Goal: Complete application form

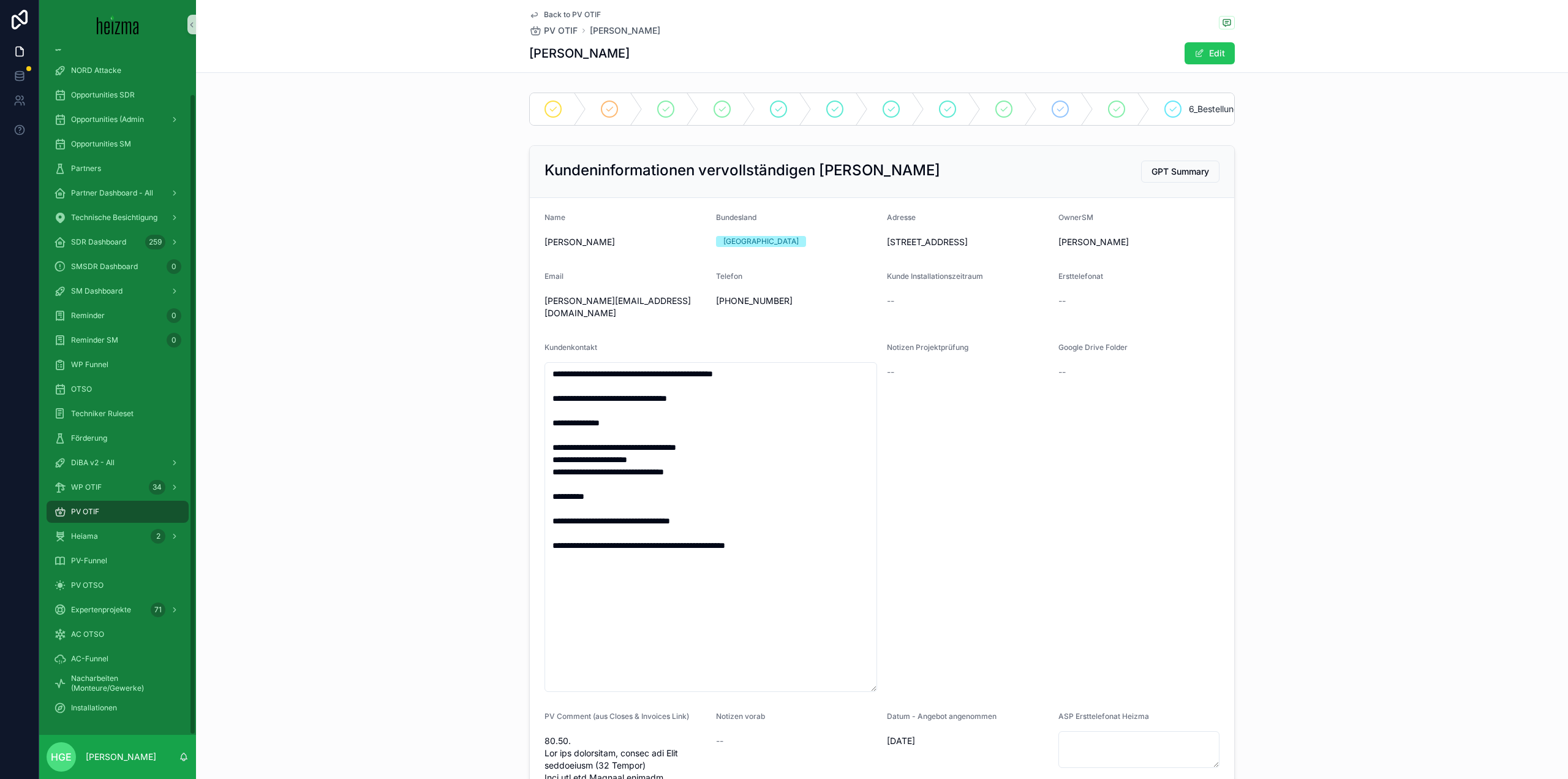
click at [104, 516] on div "PV OTIF" at bounding box center [117, 512] width 127 height 20
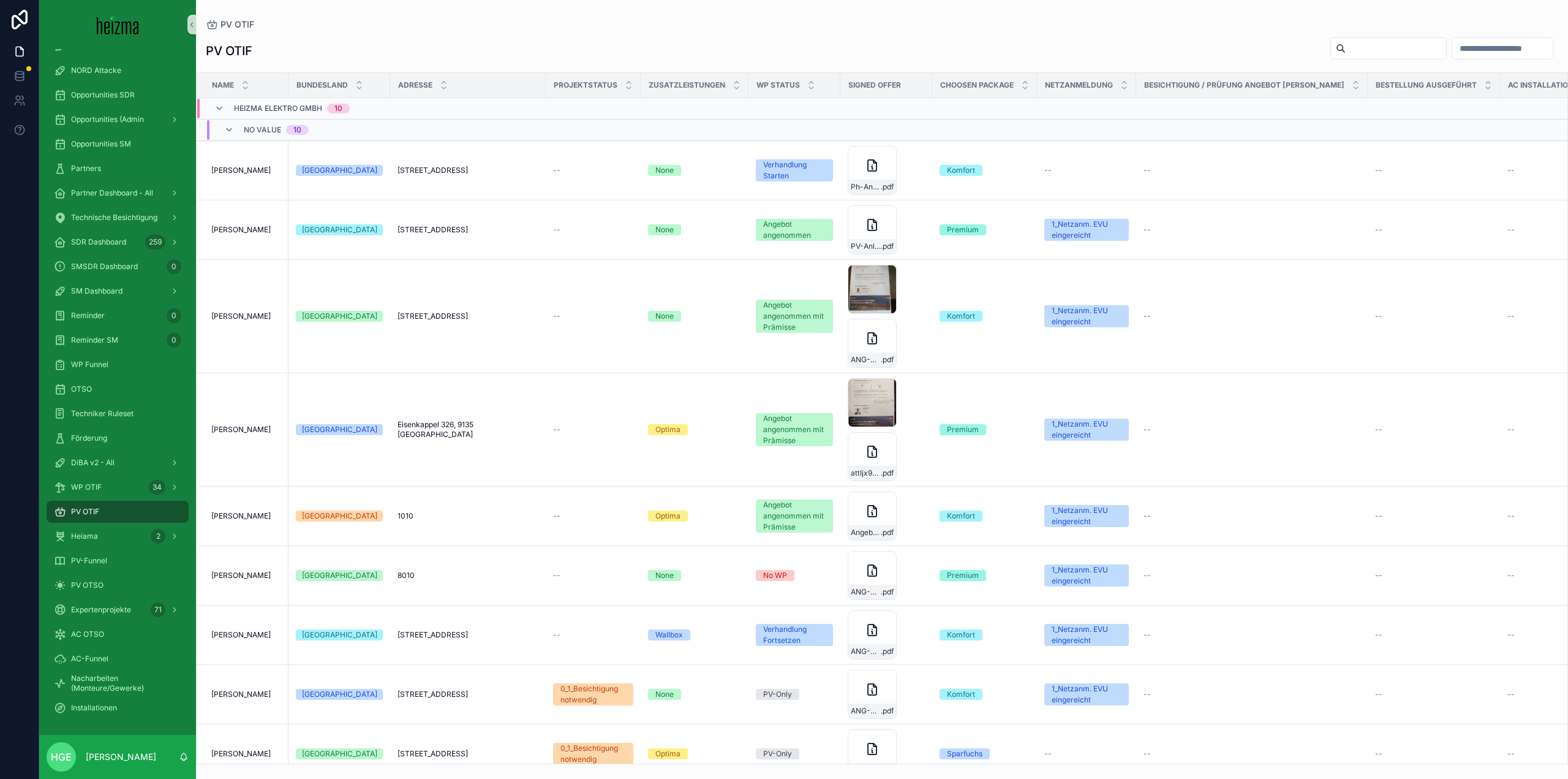
click at [1346, 51] on input "scrollable content" at bounding box center [1396, 48] width 101 height 17
type input "*****"
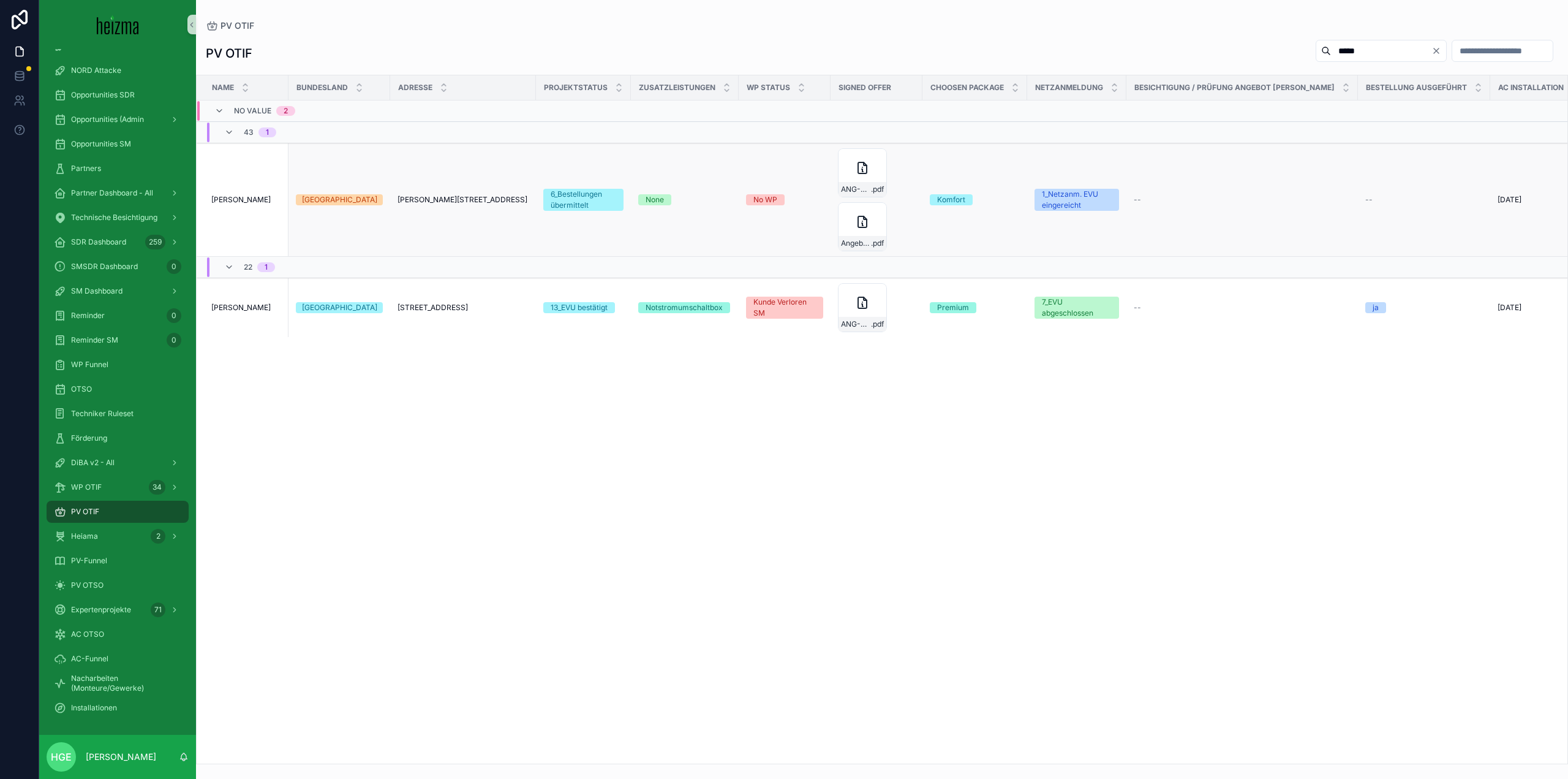
click at [238, 204] on td "[PERSON_NAME] [PERSON_NAME]" at bounding box center [243, 200] width 92 height 114
click at [238, 198] on span "[PERSON_NAME]" at bounding box center [241, 199] width 59 height 10
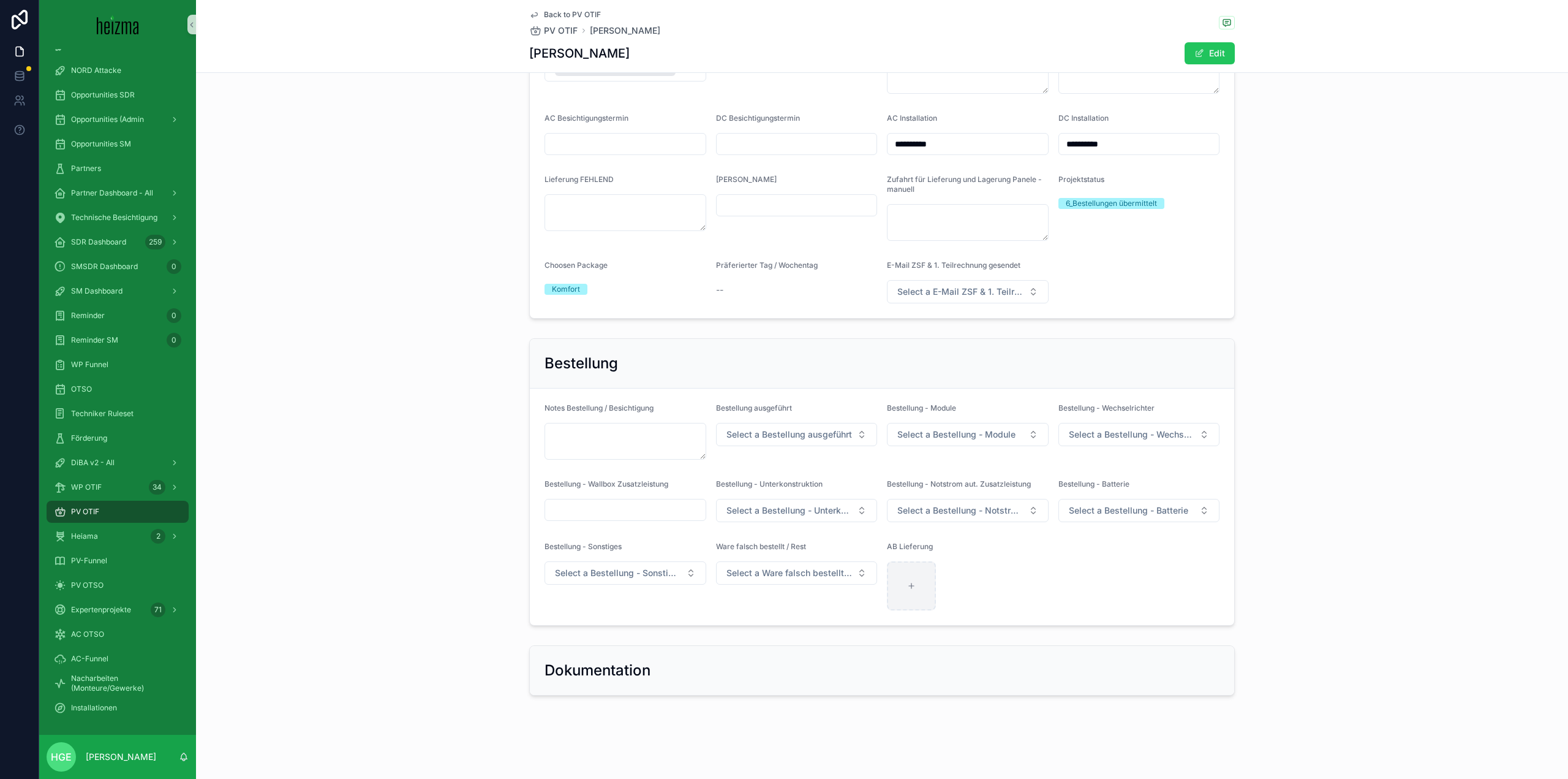
scroll to position [2056, 0]
click at [888, 575] on div "scrollable content" at bounding box center [911, 586] width 49 height 49
type input "**********"
click at [776, 434] on span "Select a Bestellung ausgeführt" at bounding box center [789, 434] width 126 height 12
drag, startPoint x: 809, startPoint y: 486, endPoint x: 988, endPoint y: 425, distance: 189.1
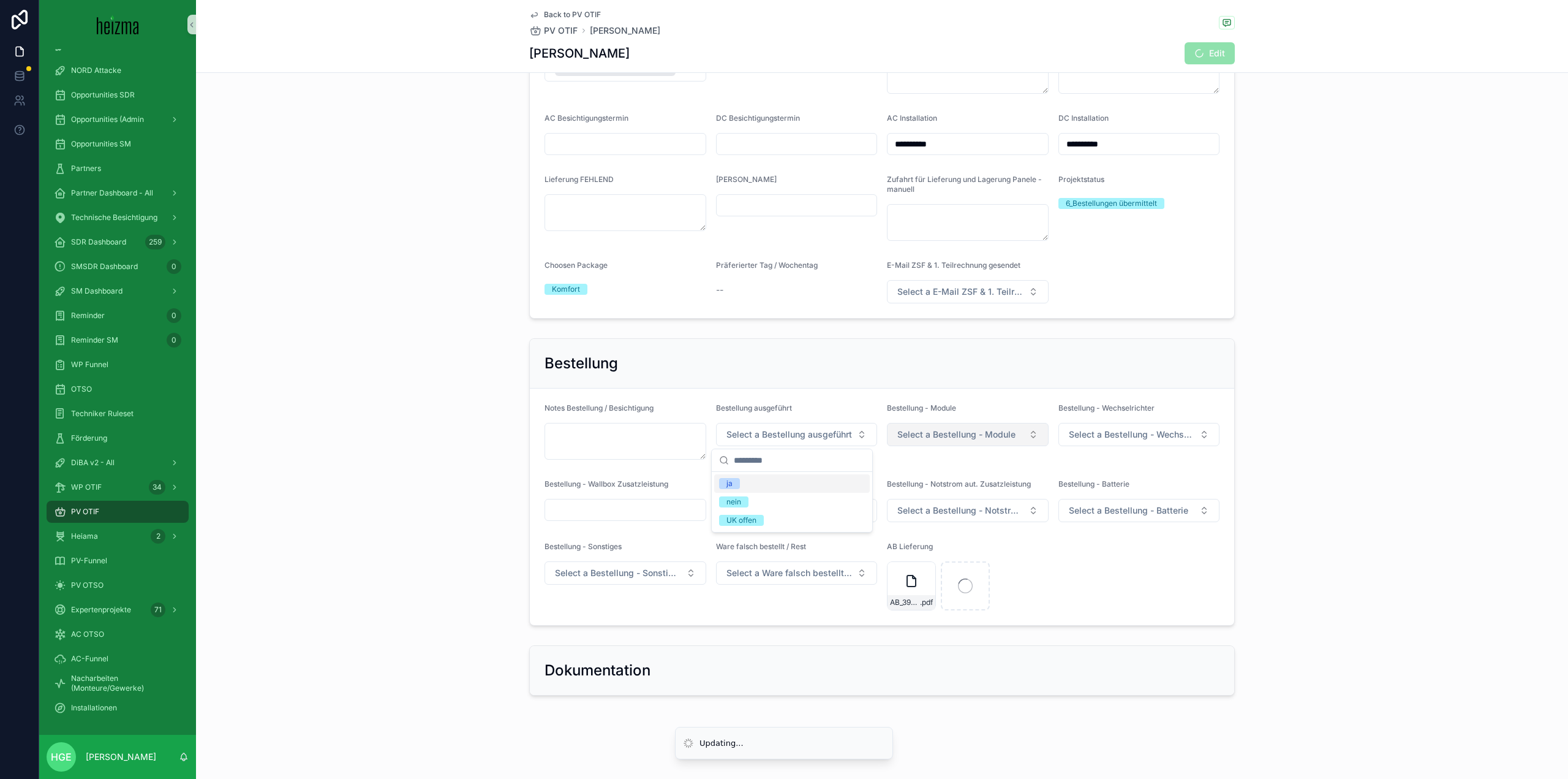
click at [809, 485] on div "ja" at bounding box center [792, 484] width 156 height 18
click at [988, 424] on button "Select a Bestellung - Module" at bounding box center [968, 434] width 162 height 24
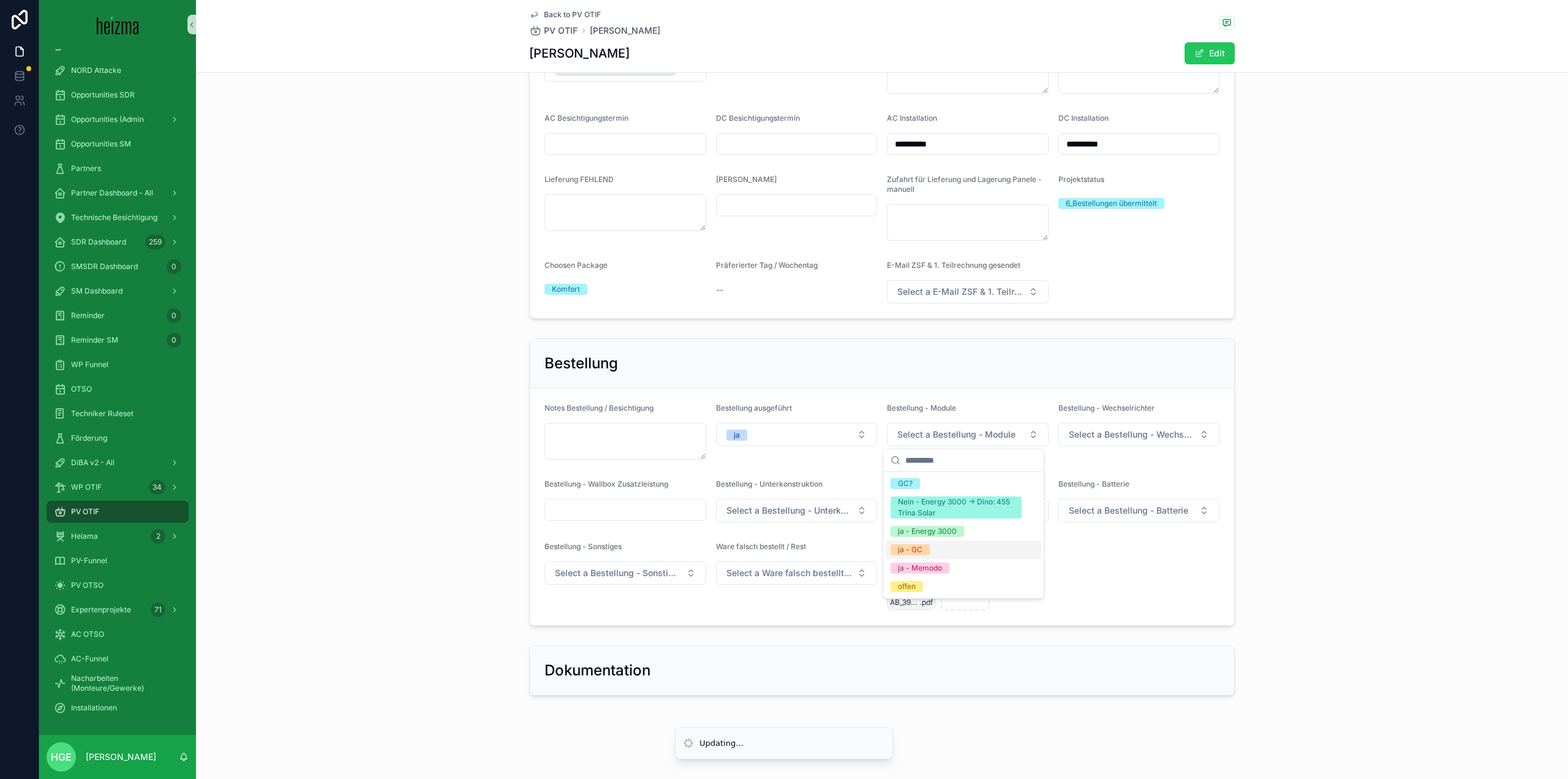
click at [947, 554] on div "ja - GC" at bounding box center [963, 549] width 156 height 18
click at [1106, 452] on div "Bestellung - Wechselrichter Select a Bestellung - Wechselrichter" at bounding box center [1139, 431] width 162 height 56
click at [1122, 430] on span "Select a Bestellung - Wechselrichter" at bounding box center [1132, 434] width 126 height 12
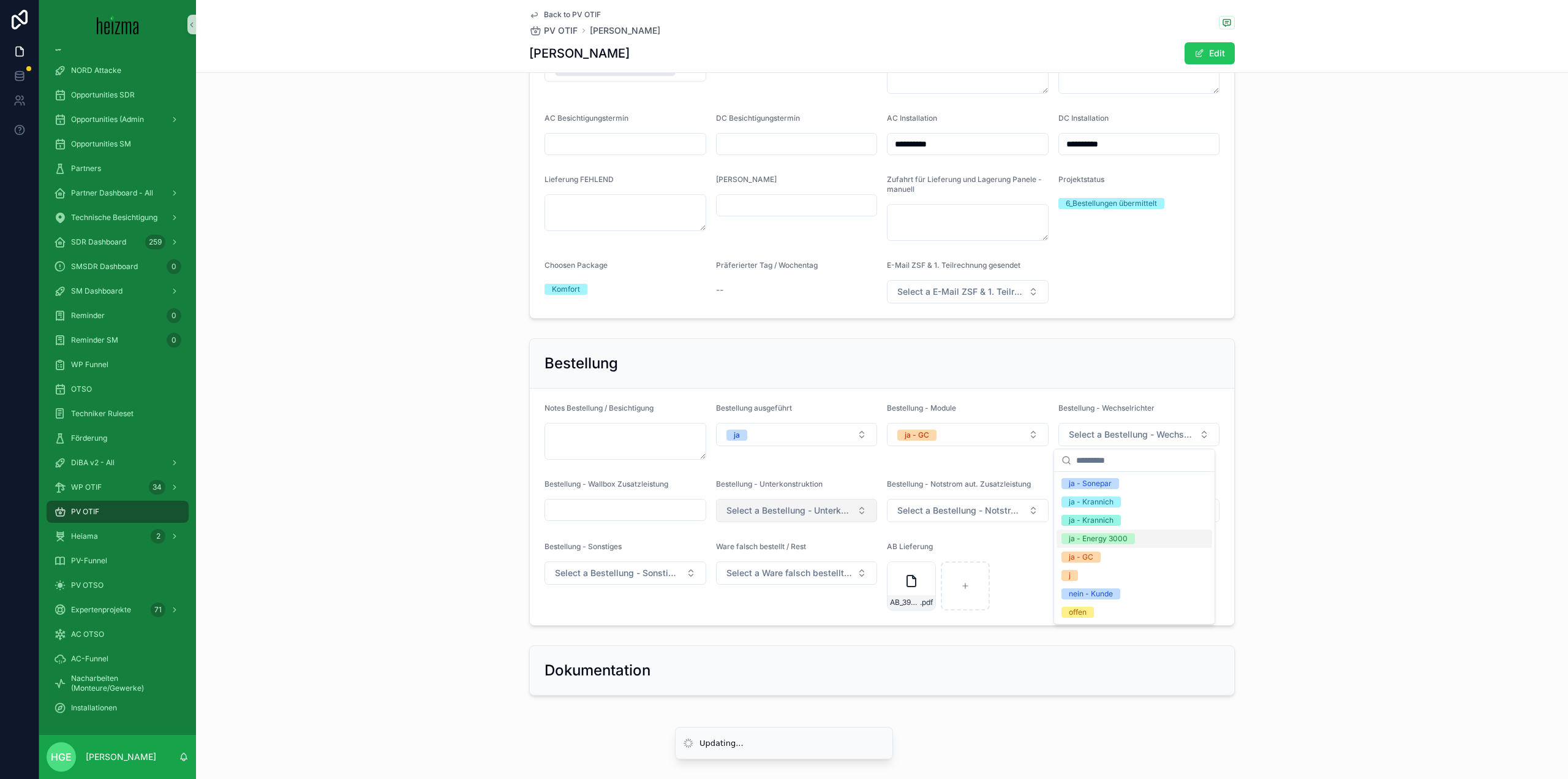
click at [1105, 558] on div "ja - GC" at bounding box center [1134, 557] width 156 height 18
click at [792, 511] on span "Select a Bestellung - Unterkonstruktion" at bounding box center [789, 510] width 126 height 12
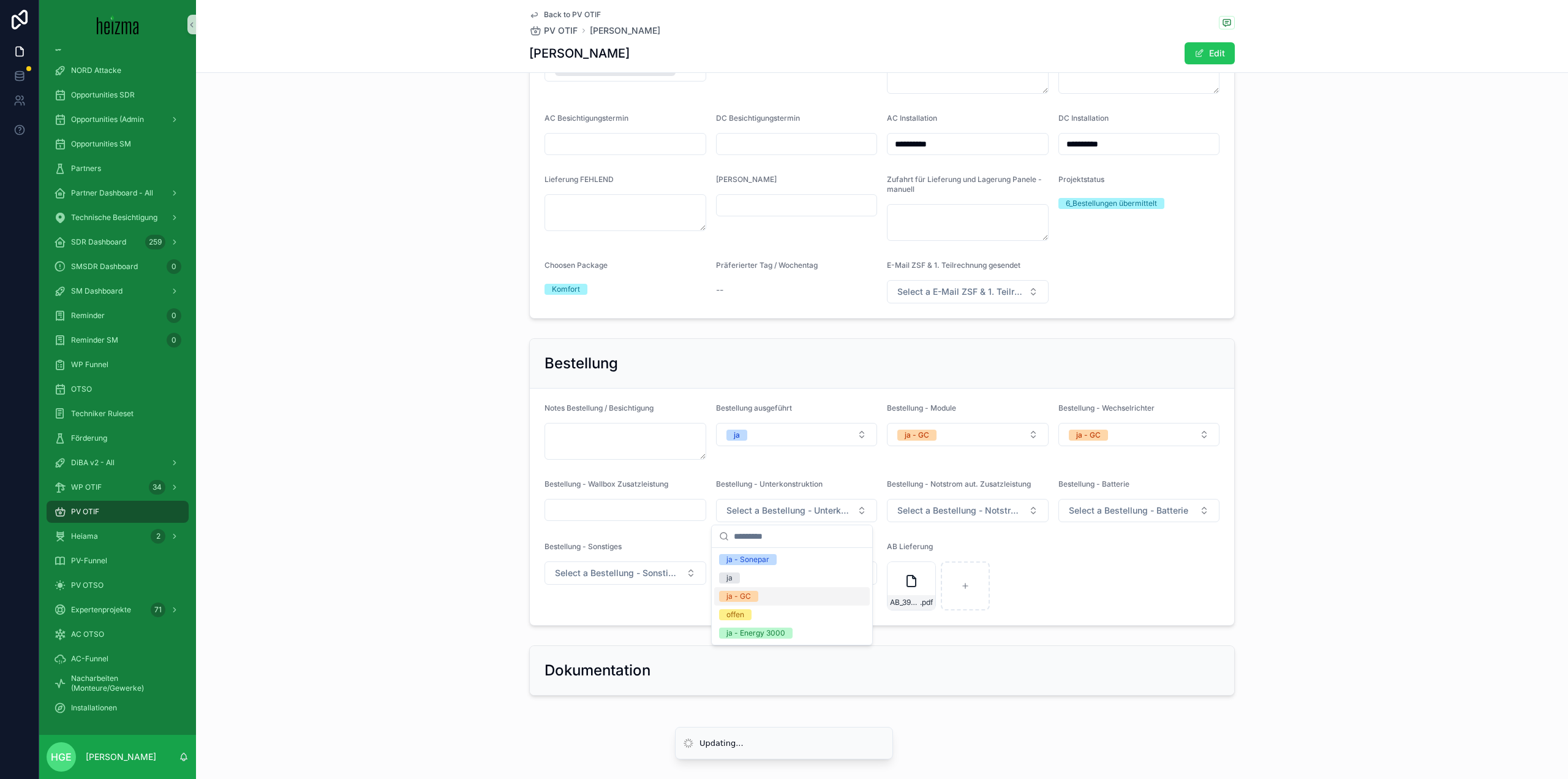
click at [1238, 613] on div "Bestellung Notes Bestellung / Besichtigung Bestellung ausgeführt ja Bestellung …" at bounding box center [882, 482] width 1372 height 298
click at [1003, 504] on button "Select a Bestellung - Notstrom aut. Zusatzleistung" at bounding box center [968, 510] width 162 height 24
click at [1113, 558] on form "Notes Bestellung / Besichtigung Bestellung ausgeführt ja Bestellung - Module ja…" at bounding box center [882, 507] width 705 height 237
click at [1136, 518] on button "Select a Bestellung - Batterie" at bounding box center [1139, 510] width 162 height 24
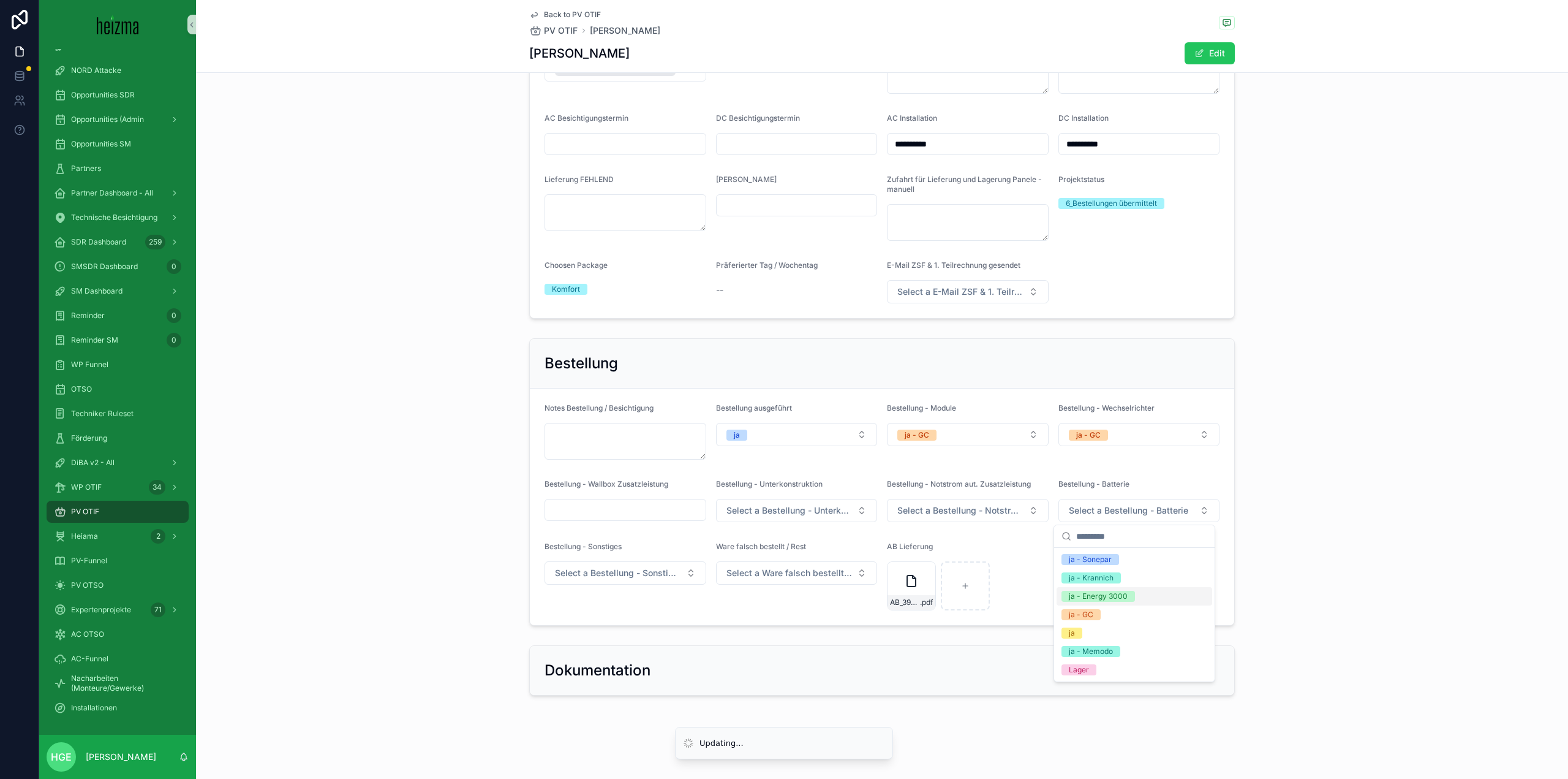
click at [1120, 610] on div "ja - GC" at bounding box center [1134, 615] width 156 height 18
click at [759, 621] on form "Notes Bestellung / Besichtigung Bestellung ausgeführt ja Bestellung - Module ja…" at bounding box center [882, 507] width 705 height 237
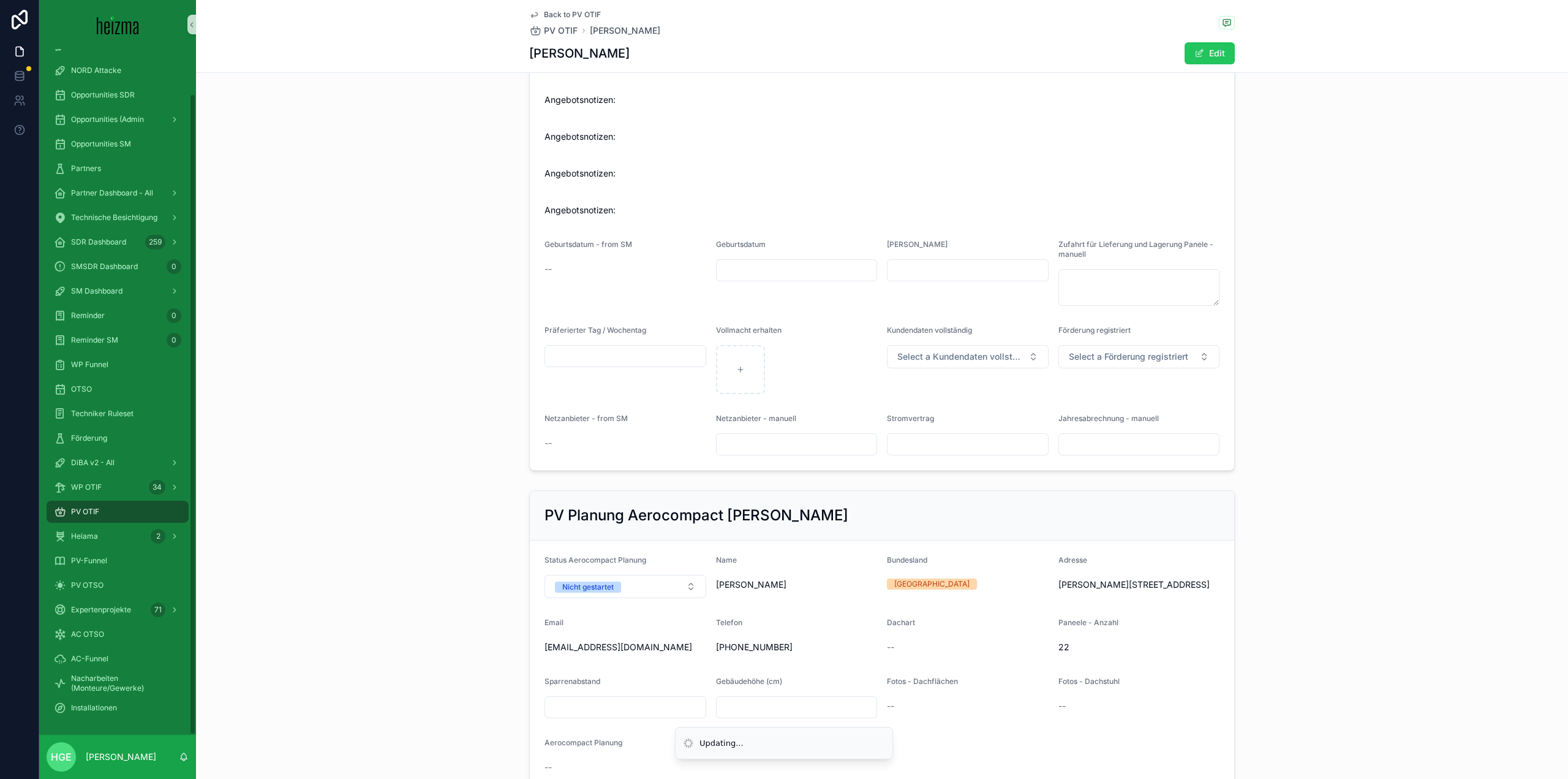
scroll to position [401, 0]
